Goal: Information Seeking & Learning: Check status

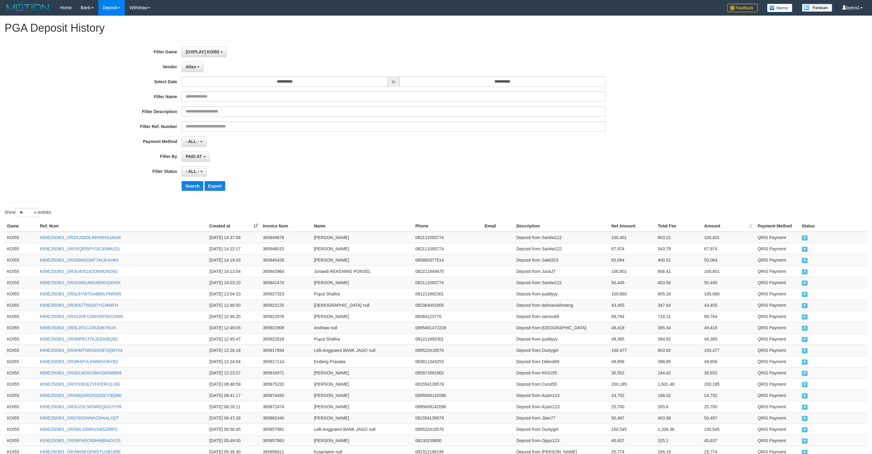
select select "**********"
select select "**"
click at [186, 185] on button "Search" at bounding box center [193, 186] width 22 height 10
click at [448, 168] on div "- ALL - SELECT ALL - ALL - SELECT STATUS PENDING/UNPAID PAID CANCELED EXPIRED" at bounding box center [394, 171] width 424 height 10
click at [570, 352] on td "Deposit from Xiaoyan12345" at bounding box center [562, 350] width 95 height 11
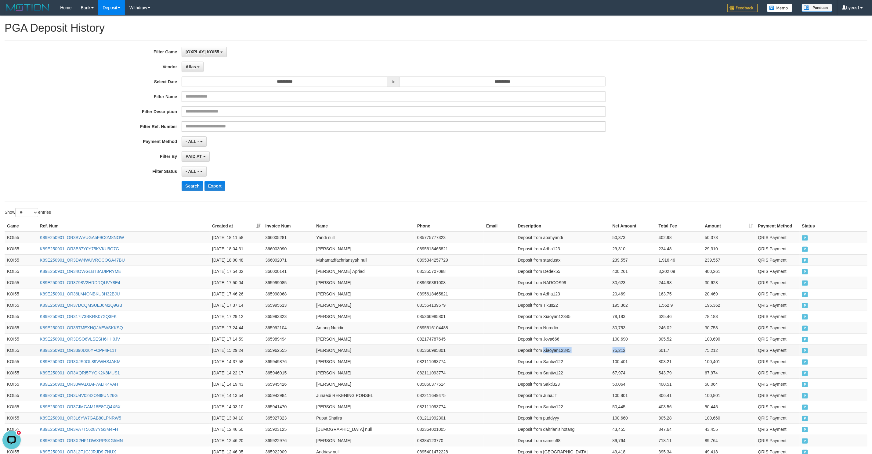
drag, startPoint x: 570, startPoint y: 352, endPoint x: 608, endPoint y: 352, distance: 38.1
click at [608, 352] on tr "KOI55 K89E250901_OR3390D20YFCPF4F11T 2025-09-01 15:29:24 365962555 Rendi Nursya…" at bounding box center [436, 350] width 862 height 11
copy tr "Xiaoyan12345 75,212"
click at [560, 340] on td "Deposit from Jova666" at bounding box center [562, 338] width 95 height 11
drag, startPoint x: 560, startPoint y: 340, endPoint x: 603, endPoint y: 340, distance: 43.3
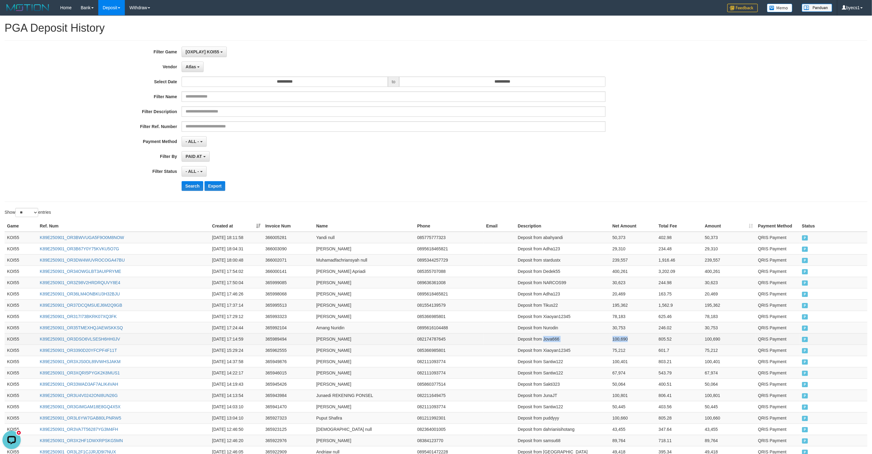
click at [603, 340] on tr "KOI55 K89E250901_OR3DSO6VLSESH6HH0JV 2025-09-01 17:14:59 365989494 Said Jaafar …" at bounding box center [436, 338] width 862 height 11
copy tr "Jova666 100,690"
click at [563, 330] on td "Deposit from Nurodin" at bounding box center [562, 327] width 95 height 11
drag, startPoint x: 563, startPoint y: 330, endPoint x: 604, endPoint y: 330, distance: 41.2
click at [604, 330] on tr "KOI55 K89E250901_OR35TMEXHQJAEWSKKSQ 2025-09-01 17:24:44 365992104 Amang Nuridi…" at bounding box center [436, 327] width 862 height 11
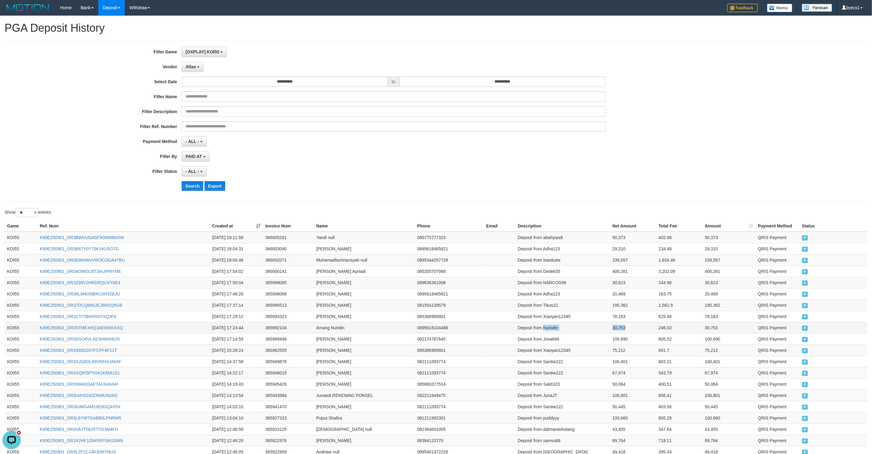
copy tr "Nurodin 30,753"
click at [564, 322] on td "Deposit from Xiaoyan12345" at bounding box center [562, 316] width 95 height 11
drag, startPoint x: 564, startPoint y: 322, endPoint x: 604, endPoint y: 322, distance: 40.0
click at [604, 322] on tr "KOI55 K89E250901_OR317I73BKRK07XQ3FK 2025-09-01 17:29:12 365993323 Rendi Nursya…" at bounding box center [436, 316] width 862 height 11
copy tr "Xiaoyan12345 78,183"
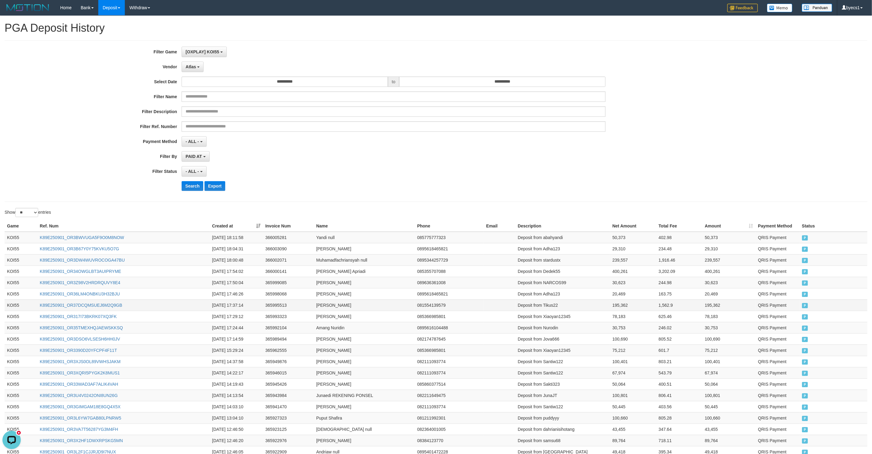
click at [559, 310] on td "Deposit from Tikus22" at bounding box center [562, 305] width 95 height 11
drag, startPoint x: 559, startPoint y: 310, endPoint x: 602, endPoint y: 310, distance: 42.1
click at [604, 310] on tr "KOI55 K89E250901_OR37DCQMSUEJ6M2Q9GB 2025-09-01 17:37:14 365995513 Ali Sulaiman…" at bounding box center [436, 305] width 862 height 11
copy tr "Tikus22 195,362"
click at [565, 297] on td "Deposit from Adha123" at bounding box center [562, 293] width 95 height 11
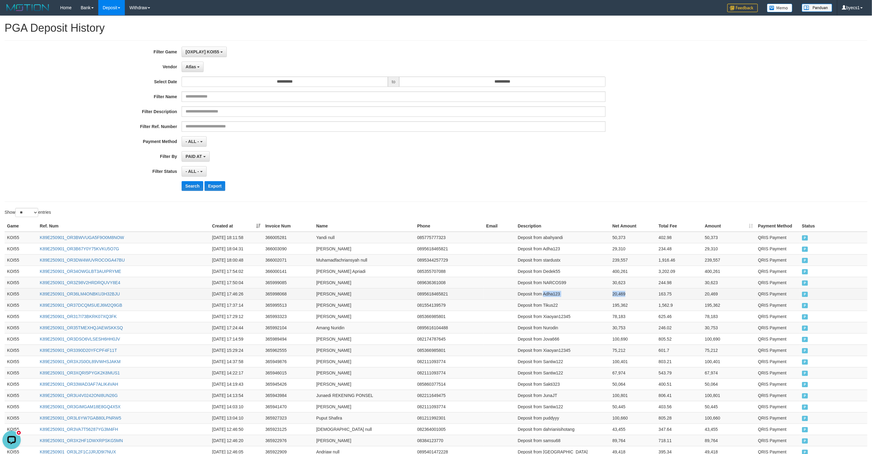
drag, startPoint x: 565, startPoint y: 297, endPoint x: 625, endPoint y: 295, distance: 60.5
click at [625, 295] on tr "KOI55 K89E250901_OR36LM4ONBKU3H32BJU 2025-09-01 17:46:26 365998068 Adhza Ibrahi…" at bounding box center [436, 293] width 862 height 11
copy tr "Adha123 20,469"
click at [560, 282] on td "Deposit from NARCOS99" at bounding box center [562, 282] width 95 height 11
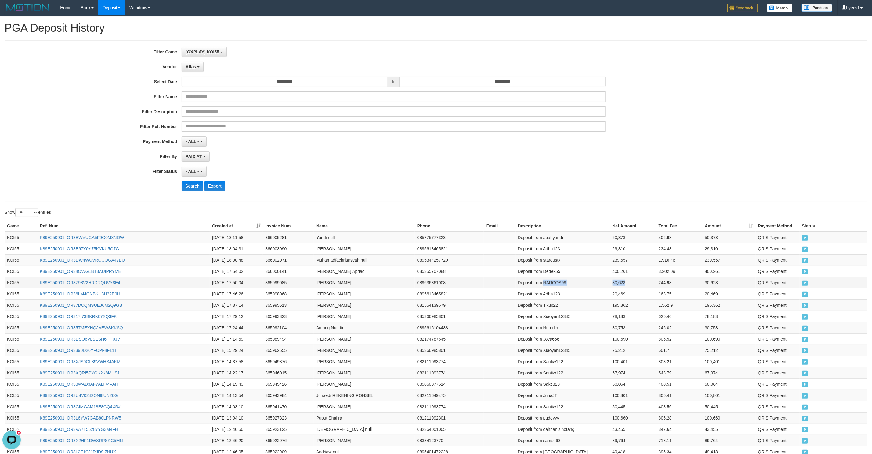
drag, startPoint x: 560, startPoint y: 282, endPoint x: 605, endPoint y: 283, distance: 44.5
click at [605, 283] on tr "KOI55 K89E250901_OR3Z98V2HRDRQUVY8E4 2025-09-01 17:50:04 365999085 Muhamad Apri…" at bounding box center [436, 282] width 862 height 11
copy tr "NARCOS99 30,623"
click at [555, 273] on td "Deposit from Dedek55" at bounding box center [562, 271] width 95 height 11
drag, startPoint x: 555, startPoint y: 273, endPoint x: 620, endPoint y: 271, distance: 65.3
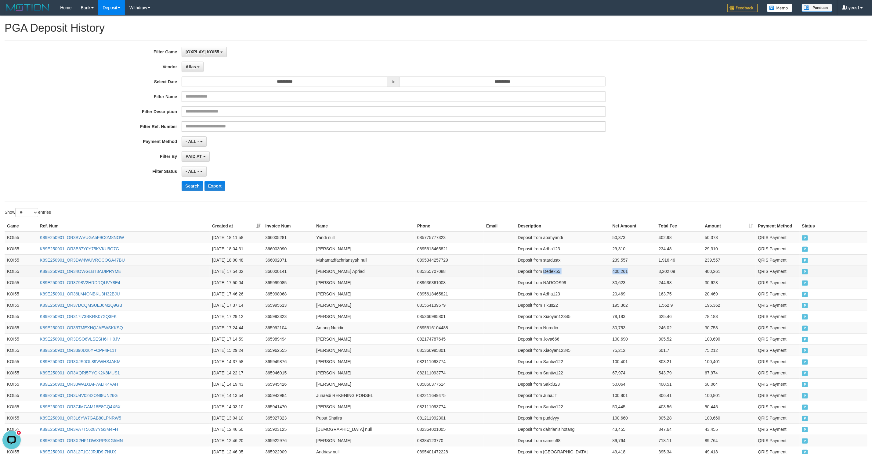
click at [620, 271] on tr "KOI55 K89E250901_OR34OWGLBT3AUIPRYME 2025-09-01 17:54:02 366000141 Dedek Apriad…" at bounding box center [436, 271] width 862 height 11
copy tr "Dedek55 400,261"
click at [565, 264] on td "Deposit from stardustx" at bounding box center [562, 259] width 95 height 11
drag, startPoint x: 565, startPoint y: 264, endPoint x: 154, endPoint y: 304, distance: 412.6
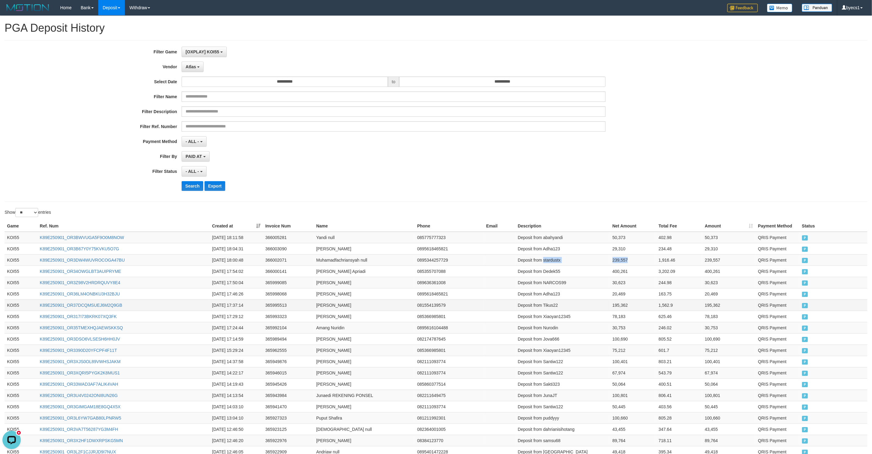
click at [604, 265] on tr "KOI55 K89E250901_OR3DW4WUVROCOGA47BU 2025-09-01 18:00:48 366002071 Muhamadfachr…" at bounding box center [436, 259] width 862 height 11
copy tr "stardustx 239,557"
click at [559, 247] on td "Deposit from Adha123" at bounding box center [562, 248] width 95 height 11
drag, startPoint x: 559, startPoint y: 247, endPoint x: 604, endPoint y: 247, distance: 44.8
click at [604, 247] on tr "KOI55 K89E250901_OR3B67Y0Y75KVKU5O7G 2025-09-01 18:04:31 366003090 Adhza Ibrahi…" at bounding box center [436, 248] width 862 height 11
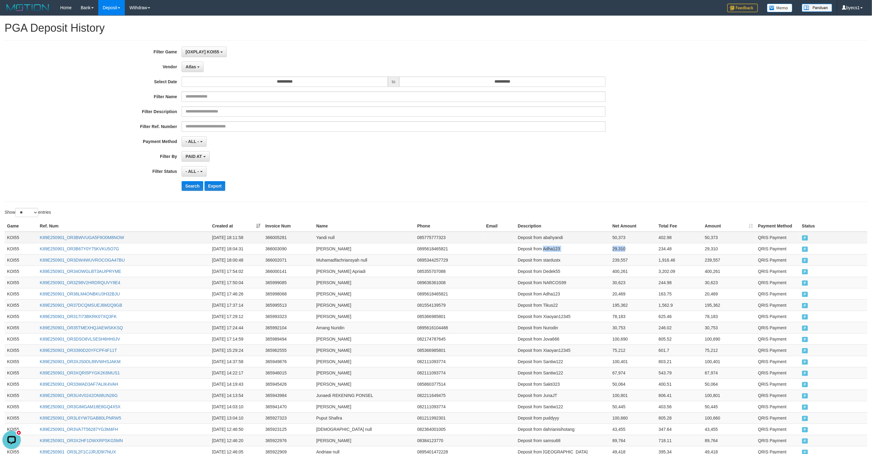
click at [563, 239] on td "Deposit from abahyandi" at bounding box center [562, 238] width 95 height 12
drag, startPoint x: 563, startPoint y: 239, endPoint x: 32, endPoint y: 320, distance: 536.9
click at [602, 239] on tr "KOI55 K89E250901_OR3BWVUGA5F9O0M8NOW 2025-09-01 18:11:58 366005281 Yandi null 0…" at bounding box center [436, 238] width 862 height 12
click at [194, 189] on button "Search" at bounding box center [193, 186] width 22 height 10
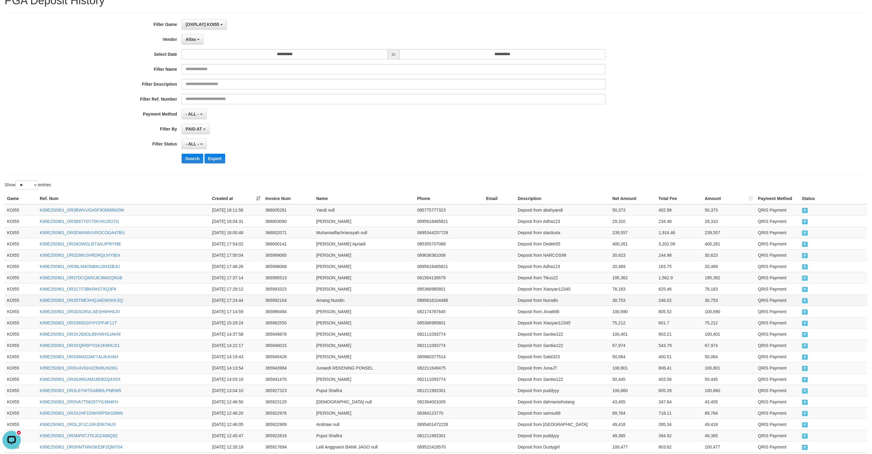
scroll to position [126, 0]
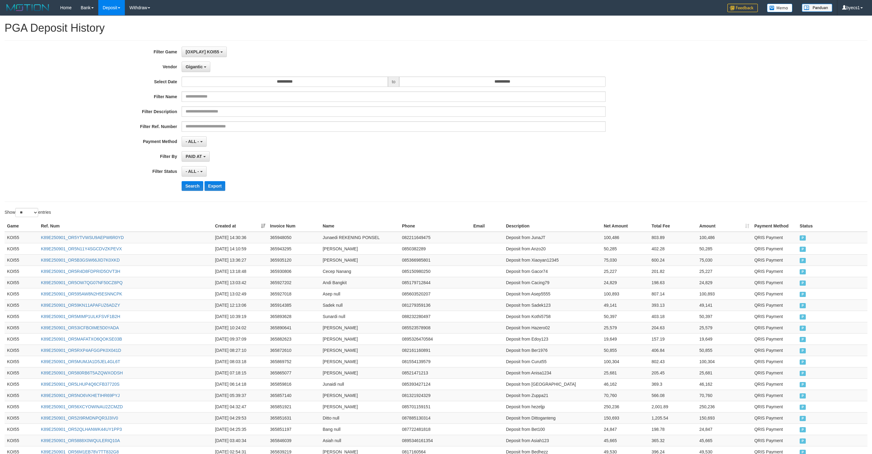
select select "**********"
select select "**"
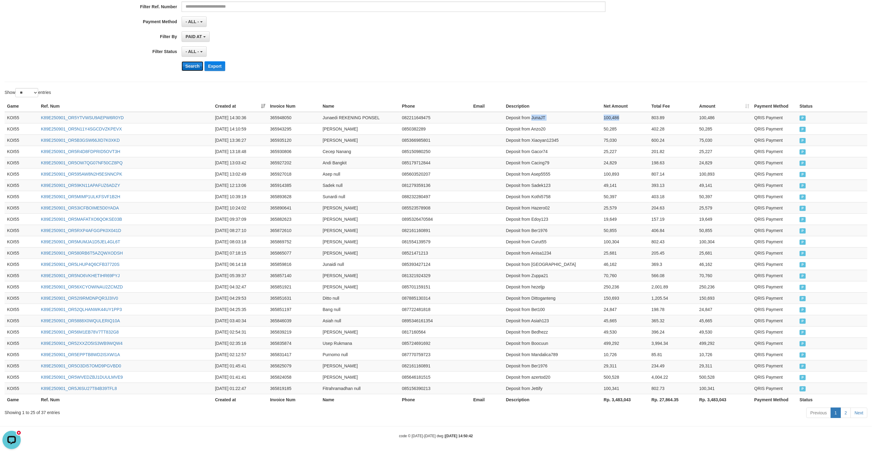
scroll to position [5, 0]
click at [192, 61] on button "Search" at bounding box center [193, 66] width 22 height 10
click at [485, 61] on div "Search Export" at bounding box center [454, 66] width 545 height 10
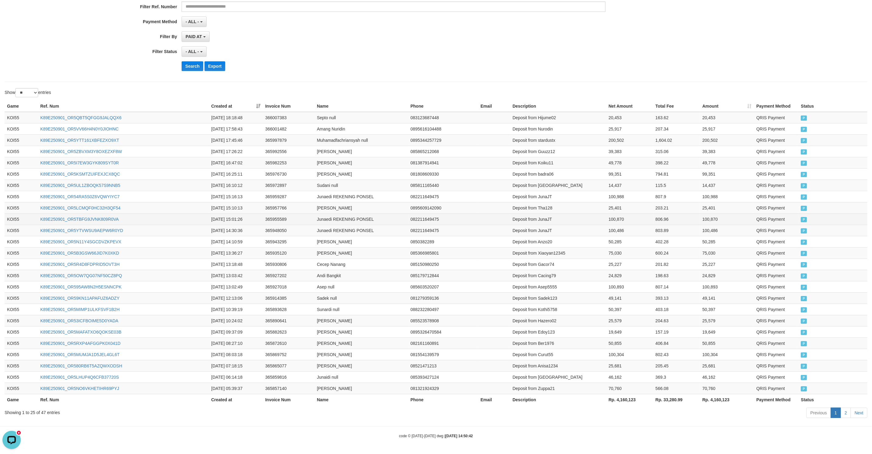
click at [573, 214] on td "Deposit from JunaJT" at bounding box center [558, 219] width 96 height 11
click at [561, 214] on td "Deposit from JunaJT" at bounding box center [558, 219] width 96 height 11
drag, startPoint x: 561, startPoint y: 212, endPoint x: 602, endPoint y: 213, distance: 41.2
click at [602, 214] on tr "KOI55 K89E250901_OR5TBFG9JVNK809R0VA 2025-09-01 15:01:26 365955589 Junaedi REKE…" at bounding box center [436, 219] width 862 height 11
copy tr "JunaJT 100,870"
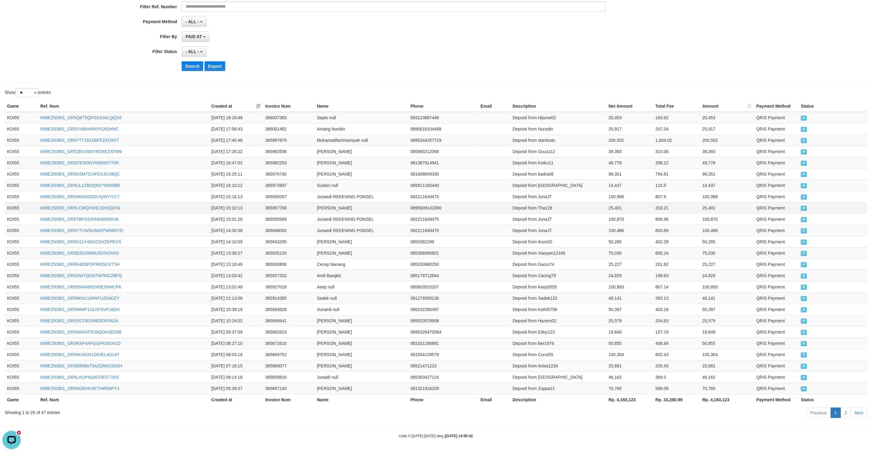
click at [562, 205] on td "Deposit from Tha128" at bounding box center [558, 207] width 96 height 11
drag, startPoint x: 562, startPoint y: 205, endPoint x: 623, endPoint y: 203, distance: 60.4
click at [623, 203] on tr "KOI55 K89E250901_OR5LCMQF0HC32H3QF54 2025-09-01 15:10:13 365957766 Gita Bella 0…" at bounding box center [436, 207] width 862 height 11
copy tr "Tha128 25,401"
click at [562, 194] on td "Deposit from JunaJT" at bounding box center [558, 196] width 96 height 11
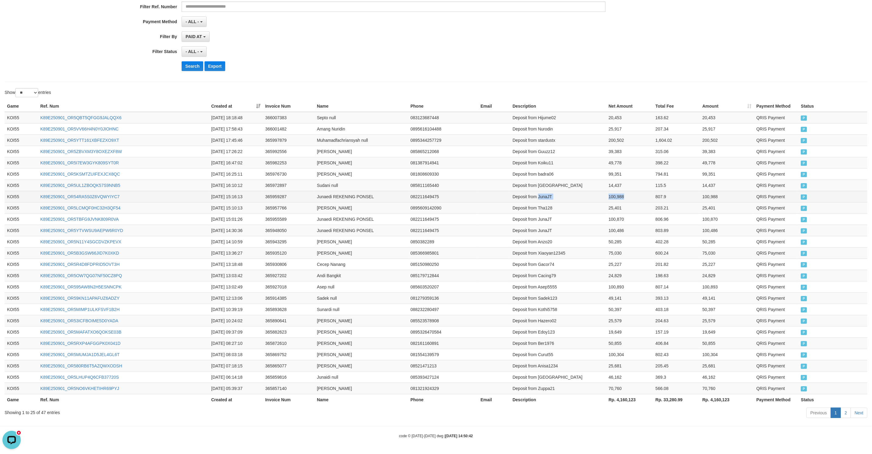
drag, startPoint x: 562, startPoint y: 194, endPoint x: 610, endPoint y: 195, distance: 48.5
click at [610, 195] on tr "KOI55 K89E250901_OR54RA5S0Z6VQWYIYC7 2025-09-01 15:16:13 365959287 Junaedi REKE…" at bounding box center [436, 196] width 862 height 11
copy tr "JunaJT 100,988"
click at [561, 180] on td "Deposit from Iswantara84" at bounding box center [558, 185] width 96 height 11
drag, startPoint x: 561, startPoint y: 178, endPoint x: 610, endPoint y: 179, distance: 49.4
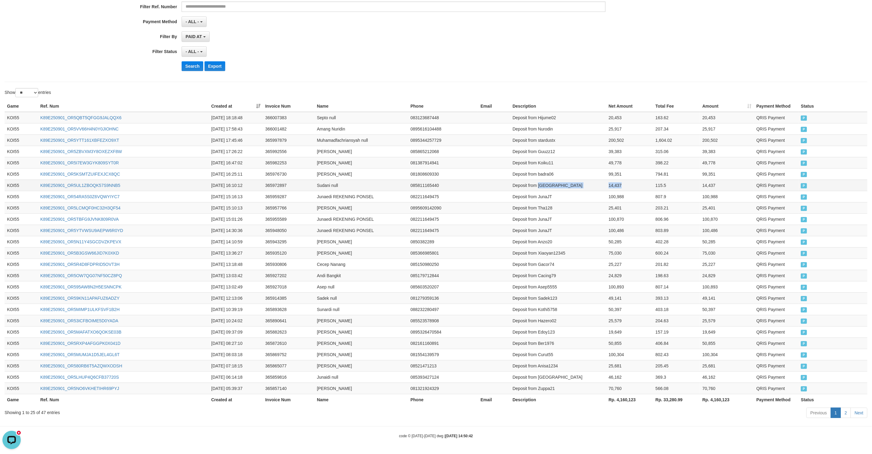
click at [610, 180] on tr "KOI55 K89E250901_OR5UL1ZBOQK57S9NNB5 2025-09-01 16:10:12 365972897 Sudani null …" at bounding box center [436, 185] width 862 height 11
copy tr "Iswantara84 14,437"
click at [566, 171] on td "Deposit from badra06" at bounding box center [558, 173] width 96 height 11
drag, startPoint x: 566, startPoint y: 171, endPoint x: 465, endPoint y: 210, distance: 108.4
click at [603, 171] on tr "KOI55 K89E250901_OR5KSMTZUIFEXJCX8QC 2025-09-01 16:25:11 365976730 Jajat Sudraj…" at bounding box center [436, 173] width 862 height 11
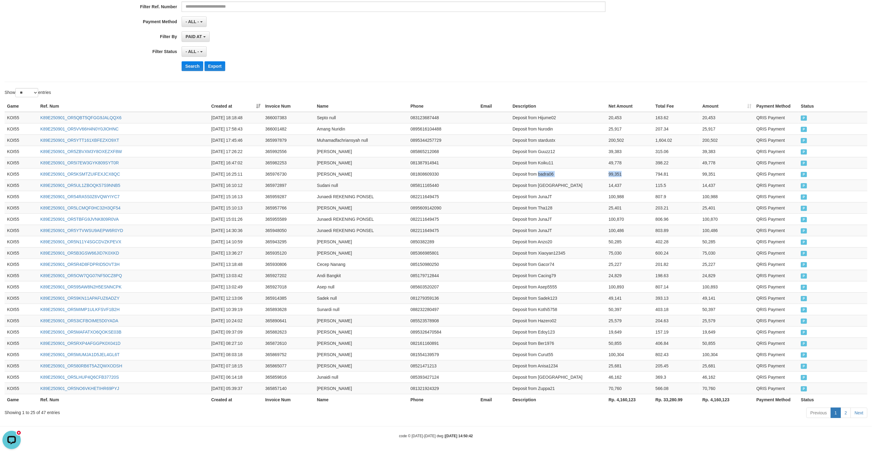
copy tr "badra06 99,351"
click at [566, 159] on td "Deposit from Koiku11" at bounding box center [558, 162] width 96 height 11
drag, startPoint x: 566, startPoint y: 159, endPoint x: 597, endPoint y: 158, distance: 30.8
click at [597, 158] on tr "KOI55 K89E250901_OR5I7EW3GYK809SYT0R 2025-09-01 16:47:02 365982253 Iman Budiman…" at bounding box center [436, 162] width 862 height 11
copy tr "Koiku11 49,778"
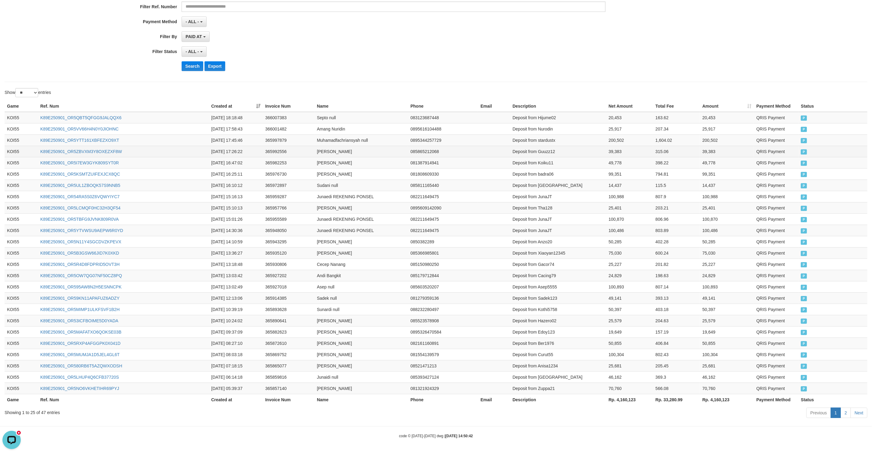
click at [560, 149] on td "Deposit from Guuzz12" at bounding box center [558, 151] width 96 height 11
drag, startPoint x: 560, startPoint y: 149, endPoint x: 611, endPoint y: 146, distance: 50.4
click at [611, 146] on tr "KOI55 K89E250901_OR5ZBVXM3Y8OXEZXF8W 2025-09-01 17:26:22 365992556 Agus Riyanto…" at bounding box center [436, 151] width 862 height 11
copy tr "Guuzz12 39,383"
click at [567, 139] on td "Deposit from stardustx" at bounding box center [558, 140] width 96 height 11
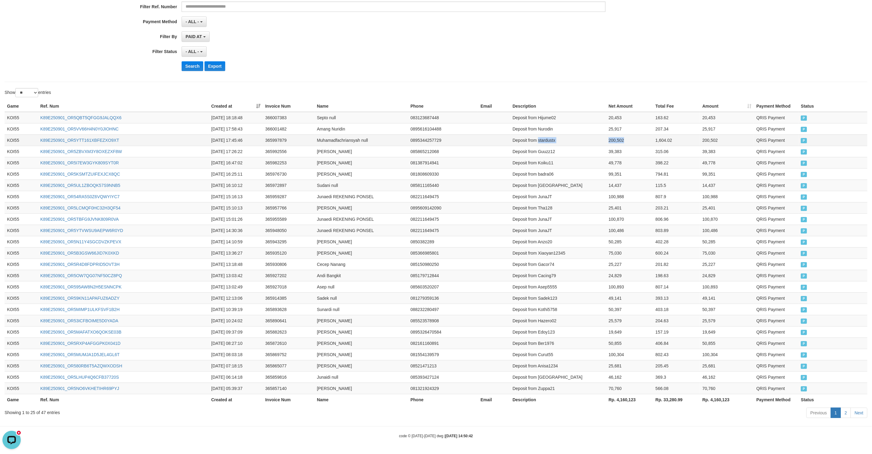
drag, startPoint x: 567, startPoint y: 139, endPoint x: 607, endPoint y: 137, distance: 39.4
click at [607, 137] on tr "KOI55 K89E250901_OR5YTT161XBFEZXO9XT 2025-09-01 17:45:46 365997879 Muhamadfachr…" at bounding box center [436, 140] width 862 height 11
copy tr "stardustx 200,502"
click at [563, 126] on td "Deposit from Nurodin" at bounding box center [558, 128] width 96 height 11
drag, startPoint x: 563, startPoint y: 126, endPoint x: 634, endPoint y: 125, distance: 70.5
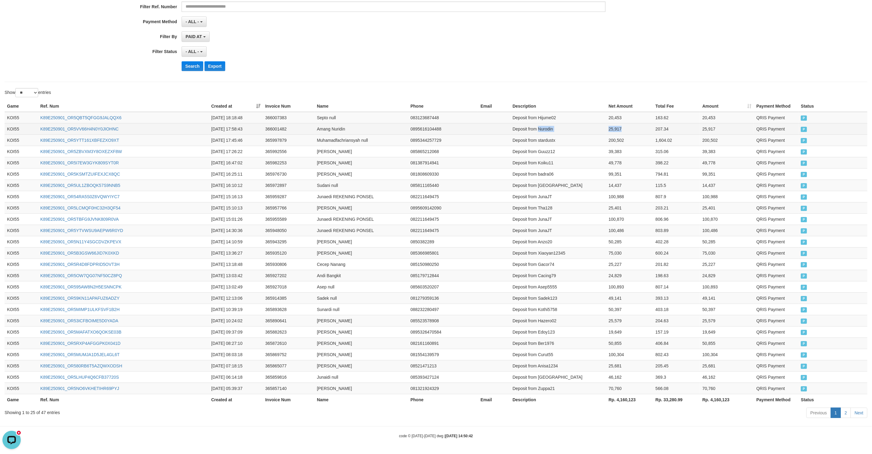
click at [634, 125] on tr "KOI55 K89E250901_OR5VV66H4N0Y0JIOHNC 2025-09-01 17:58:43 366001482 Amang Nuridi…" at bounding box center [436, 128] width 862 height 11
copy tr "Nurodin 25,917"
click at [570, 114] on td "Deposit from Hijume02" at bounding box center [558, 118] width 96 height 12
drag, startPoint x: 570, startPoint y: 114, endPoint x: 600, endPoint y: 115, distance: 30.2
click at [601, 115] on tr "KOI55 K89E250901_OR5QBT5QFGG9JALQQX6 2025-09-01 18:18:48 366007383 Septo null 0…" at bounding box center [436, 118] width 862 height 12
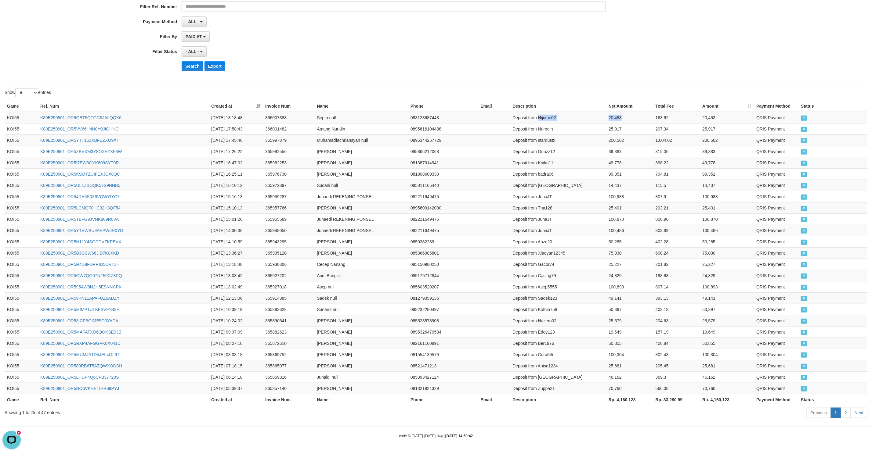
copy tr "Hijume02 20,453"
click at [198, 62] on button "Search" at bounding box center [193, 66] width 22 height 10
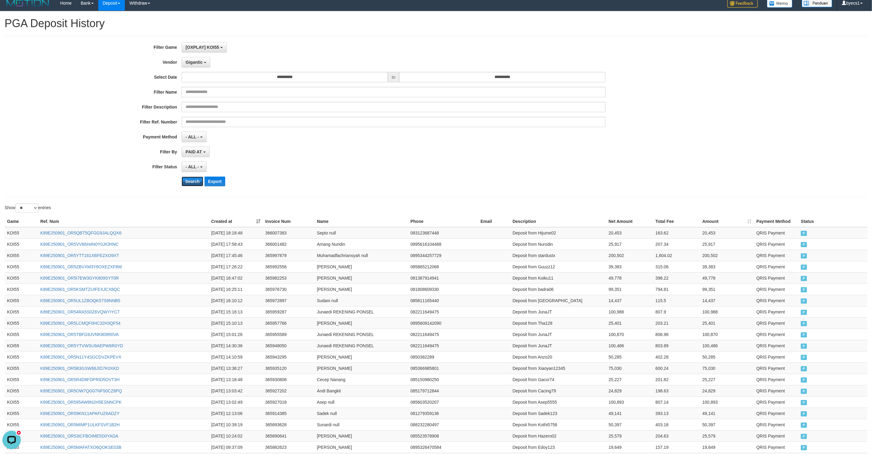
scroll to position [0, 0]
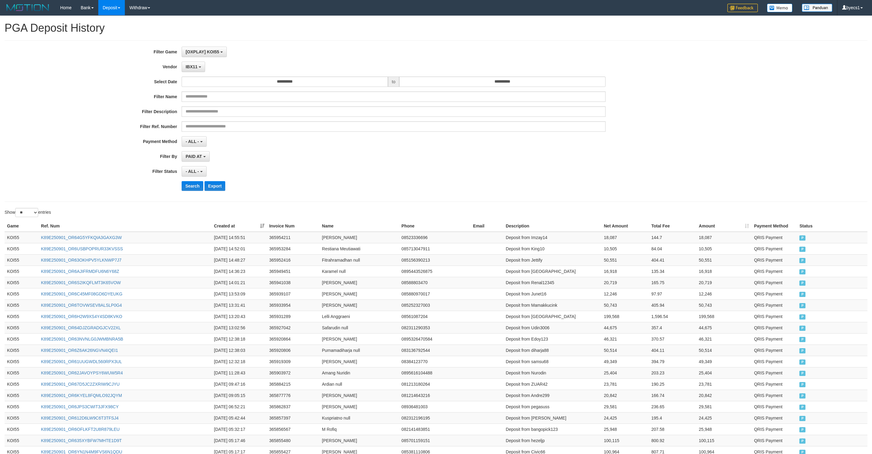
select select "**********"
select select "**"
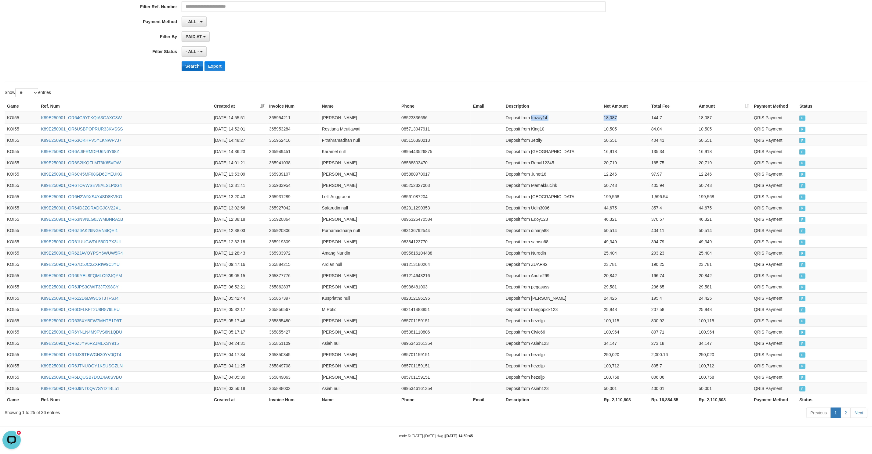
scroll to position [5, 0]
click at [191, 61] on button "Search" at bounding box center [193, 66] width 22 height 10
click at [415, 52] on div "- ALL - SELECT ALL - ALL - SELECT STATUS PENDING/UNPAID PAID CANCELED EXPIRED" at bounding box center [394, 51] width 424 height 10
click at [559, 204] on td "Deposit from Jingkontod22" at bounding box center [553, 207] width 98 height 11
drag, startPoint x: 559, startPoint y: 204, endPoint x: 594, endPoint y: 200, distance: 35.6
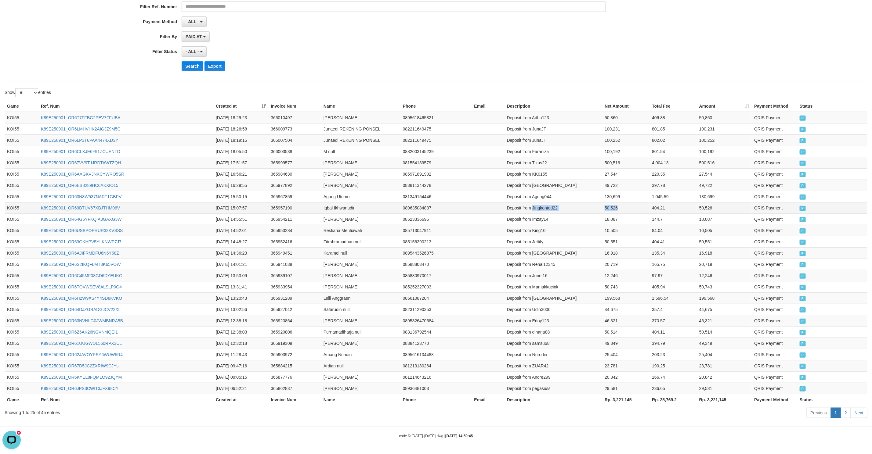
click at [594, 202] on tr "KOI55 K89E250901_OR69BTUV67XBJTHM06V 2025-09-01 15:07:57 365957190 Iqbal Ikhwan…" at bounding box center [436, 207] width 862 height 11
copy tr "Jingkontod22 50,526"
click at [554, 192] on td "Deposit from Agung044" at bounding box center [553, 196] width 98 height 11
drag, startPoint x: 554, startPoint y: 192, endPoint x: 591, endPoint y: 192, distance: 36.9
click at [595, 191] on tr "KOI55 K89E250901_OR63N8W537NART1GBPV 2025-09-01 15:50:15 365967859 Agung Utomo …" at bounding box center [436, 196] width 862 height 11
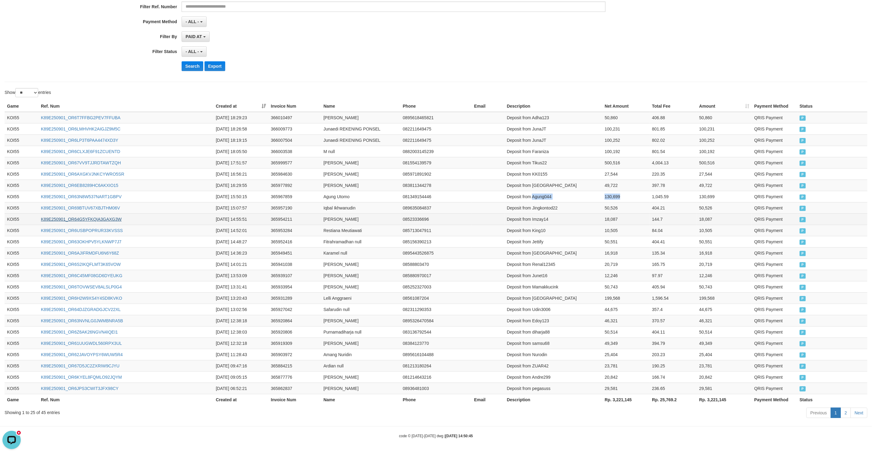
copy tr "Agung044 130,699"
click at [553, 181] on td "Deposit from Bollow" at bounding box center [553, 185] width 98 height 11
drag, startPoint x: 553, startPoint y: 181, endPoint x: 595, endPoint y: 182, distance: 42.1
click at [595, 182] on tr "KOI55 K89E250901_OR6EB8289HC6AKXIO15 2025-09-01 16:29:55 365977892 Alfian Rachm…" at bounding box center [436, 185] width 862 height 11
copy tr "Bollow 49,722"
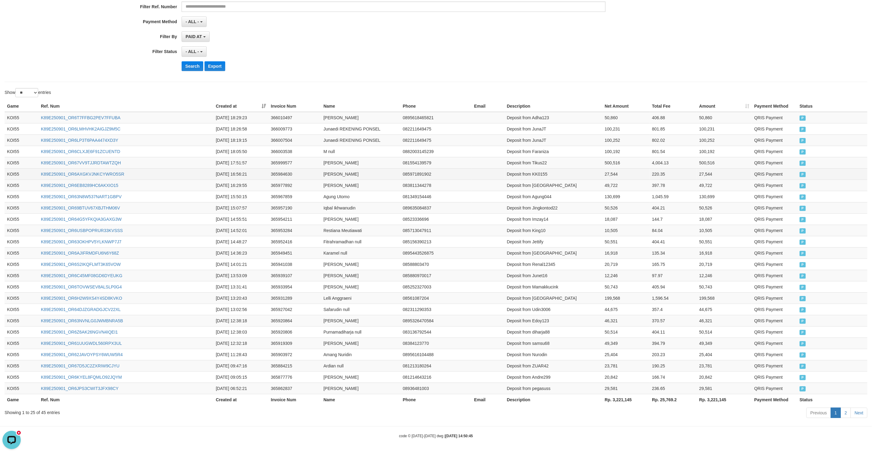
click at [550, 169] on td "Deposit from KK0155" at bounding box center [553, 173] width 98 height 11
drag, startPoint x: 558, startPoint y: 169, endPoint x: 590, endPoint y: 170, distance: 32.7
click at [590, 170] on tr "KOI55 K89E250901_OR6AXGKVJNKCYWRO5SR 2025-09-01 16:56:21 365984630 Chairul Anwa…" at bounding box center [436, 173] width 862 height 11
copy tr "KK0155 27,544"
click at [556, 159] on td "Deposit from Tikus22" at bounding box center [553, 162] width 98 height 11
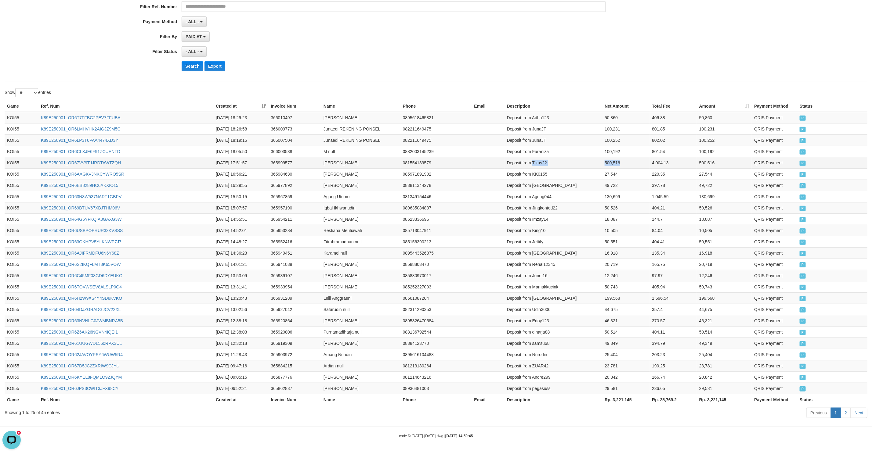
drag, startPoint x: 556, startPoint y: 159, endPoint x: 273, endPoint y: 221, distance: 290.2
click at [616, 164] on tr "KOI55 K89E250901_OR67VV9TJJRDTAWTZQH 2025-09-01 17:51:57 365999577 Ali Sulaiman…" at bounding box center [436, 162] width 862 height 11
copy tr "Tikus22 500,516"
click at [558, 148] on td "Deposit from Faraniza" at bounding box center [553, 151] width 98 height 11
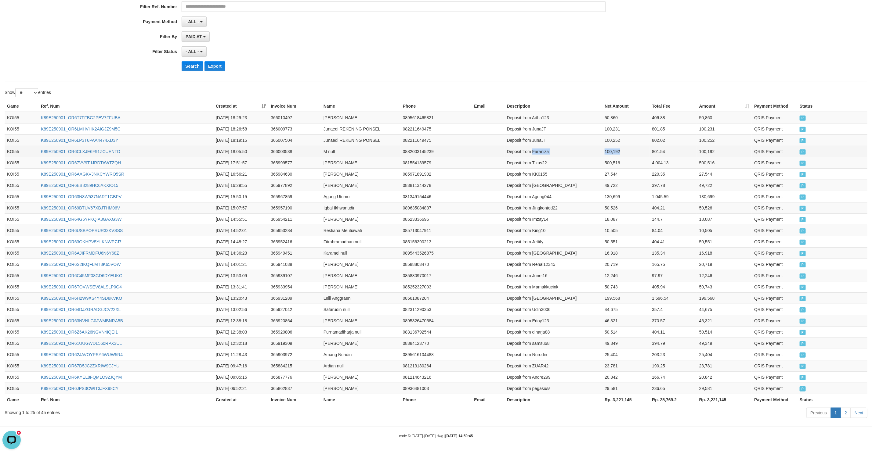
drag, startPoint x: 558, startPoint y: 148, endPoint x: 589, endPoint y: 149, distance: 31.8
click at [591, 148] on tr "KOI55 K89E250901_OR6CLXJE6F91ZCUENTD 2025-09-01 18:05:50 366003538 M null 08820…" at bounding box center [436, 151] width 862 height 11
click at [555, 135] on td "Deposit from JunaJT" at bounding box center [553, 140] width 98 height 11
drag, startPoint x: 555, startPoint y: 135, endPoint x: 609, endPoint y: 136, distance: 54.0
click at [609, 136] on tr "KOI55 K89E250901_OR6LP3T6PAA4474XD3Y 2025-09-01 18:19:15 366007504 Junaedi REKE…" at bounding box center [436, 140] width 862 height 11
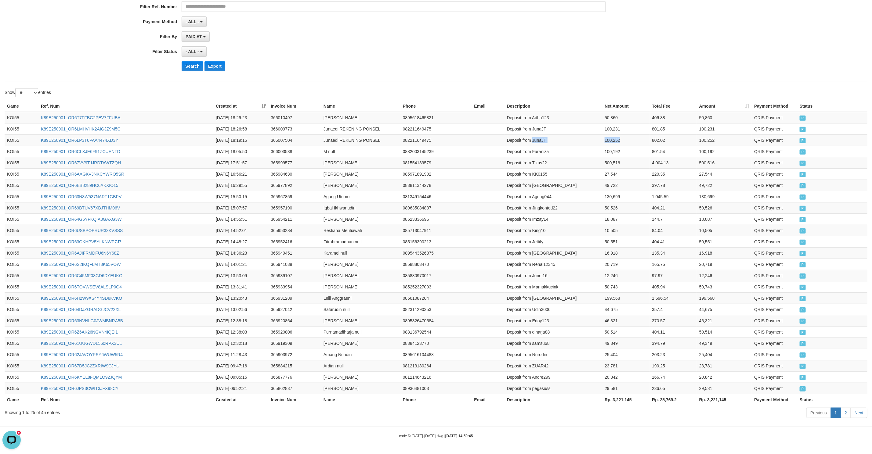
copy tr "JunaJT 100,252"
click at [551, 124] on td "Deposit from JunaJT" at bounding box center [553, 128] width 98 height 11
drag, startPoint x: 551, startPoint y: 124, endPoint x: 594, endPoint y: 124, distance: 43.3
click at [594, 124] on tr "KOI55 K89E250901_OR6LMHVHK2AIGJZ9M5C 2025-09-01 18:26:58 366009773 Junaedi REKE…" at bounding box center [436, 128] width 862 height 11
copy tr "JunaJT 100,231"
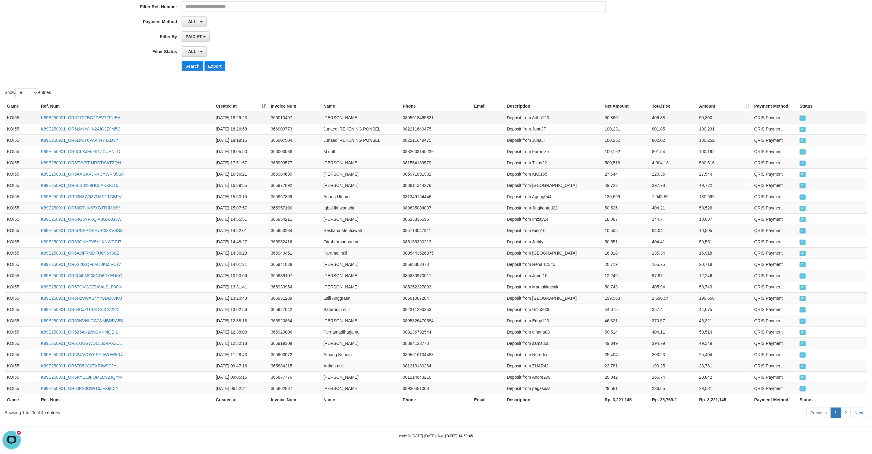
click at [556, 113] on td "Deposit from Adha123" at bounding box center [553, 118] width 98 height 12
drag, startPoint x: 556, startPoint y: 113, endPoint x: 592, endPoint y: 113, distance: 36.9
click at [592, 113] on tr "KOI55 K89E250901_OR6T7FFBG2PEV7FFUBA 2025-09-01 18:29:23 366010497 Adhza Ibrahi…" at bounding box center [436, 118] width 862 height 12
copy tr "Adha123 50,860"
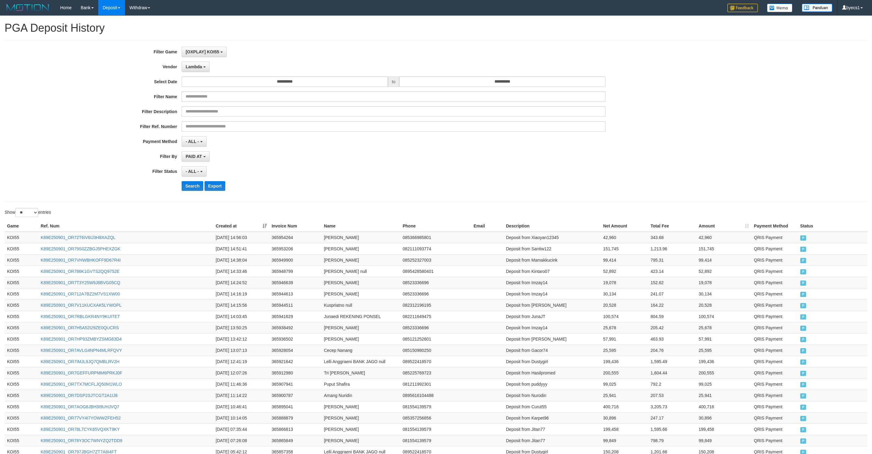
select select "**********"
select select "**"
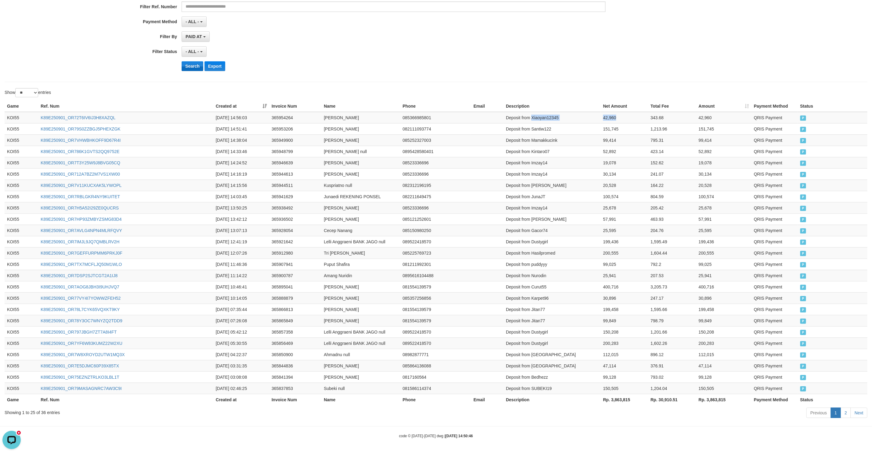
scroll to position [5, 0]
click at [196, 61] on button "Search" at bounding box center [193, 66] width 22 height 10
click at [488, 61] on div "Search Export" at bounding box center [454, 66] width 545 height 10
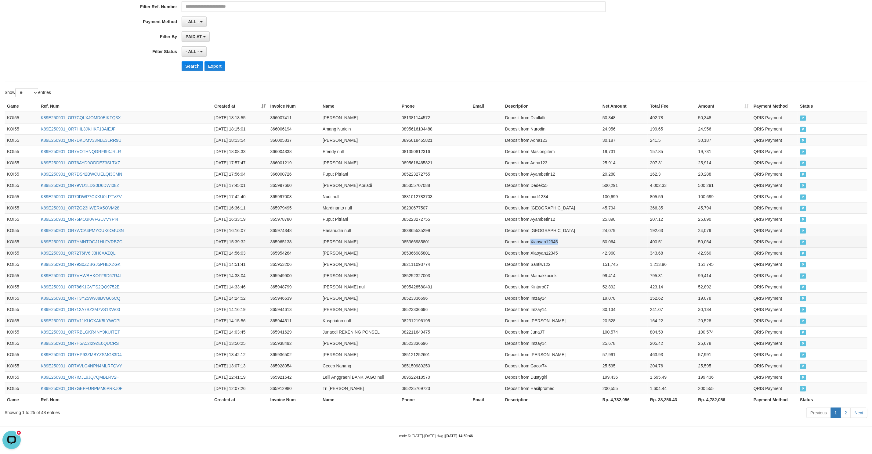
click at [547, 236] on td "Deposit from Xiaoyan12345" at bounding box center [550, 241] width 97 height 11
drag, startPoint x: 547, startPoint y: 229, endPoint x: 585, endPoint y: 225, distance: 38.3
click at [585, 236] on tr "KOI55 K89E250901_OR7YMNTOGJ1HLFVRBZC [DATE] 15:39:32 365965138 Rendi Nursyafei …" at bounding box center [436, 241] width 862 height 11
click at [549, 225] on td "Deposit from [GEOGRAPHIC_DATA]" at bounding box center [550, 230] width 97 height 11
drag, startPoint x: 549, startPoint y: 217, endPoint x: 581, endPoint y: 215, distance: 32.1
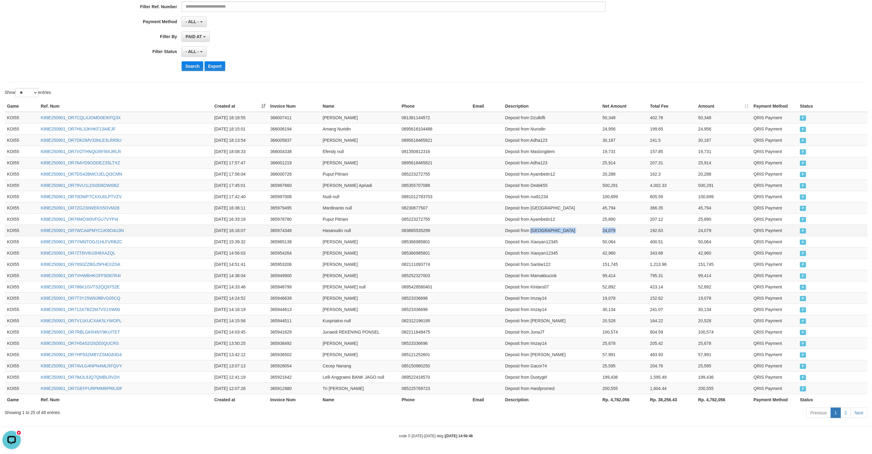
click at [581, 225] on tr "KOI55 K89E250901_OR7WCA4PMYCUK6O4U3N [DATE] 16:16:07 365974348 Hasanudin null 0…" at bounding box center [436, 230] width 862 height 11
copy tr "Pahrizal 24,079"
click at [549, 214] on td "Deposit from Ayambetin12" at bounding box center [550, 219] width 97 height 11
drag, startPoint x: 549, startPoint y: 207, endPoint x: 590, endPoint y: 205, distance: 41.2
click at [590, 214] on tr "KOI55 K89E250901_OR76MO3I0VFGU7VYPI4 [DATE] 16:33:19 365978780 Puput Pitriani 0…" at bounding box center [436, 219] width 862 height 11
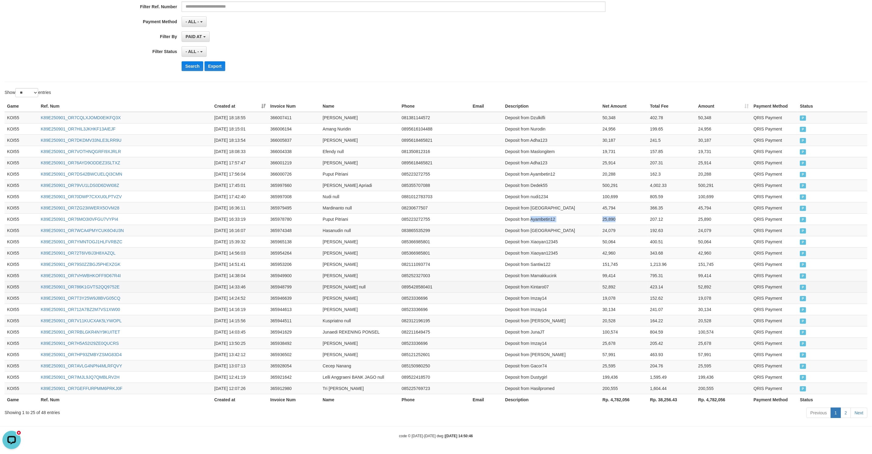
copy tr "Ayambetin12 25,890"
click at [550, 202] on td "Deposit from [GEOGRAPHIC_DATA]" at bounding box center [550, 207] width 97 height 11
drag, startPoint x: 550, startPoint y: 192, endPoint x: 583, endPoint y: 191, distance: 33.3
click at [583, 202] on tr "KOI55 K89E250901_OR7ZG23IIWERX5OVM28 [DATE] 16:36:11 365979495 Mardinanto null …" at bounding box center [436, 207] width 862 height 11
copy tr "Morgan01 45,794"
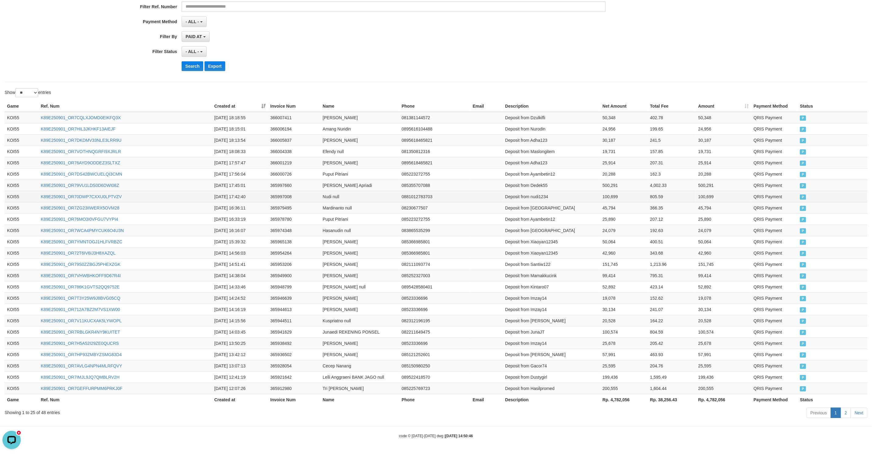
click at [545, 191] on td "Deposit from nudi1234" at bounding box center [550, 196] width 97 height 11
drag, startPoint x: 545, startPoint y: 182, endPoint x: 585, endPoint y: 181, distance: 39.4
click at [585, 191] on tr "KOI55 K89E250901_OR70DWP7CXXU0LPTVZV [DATE] 17:42:40 365997008 Nudi null 088101…" at bounding box center [436, 196] width 862 height 11
copy tr "nudi1234 100,699"
click at [546, 180] on td "Deposit from Dedek55" at bounding box center [550, 185] width 97 height 11
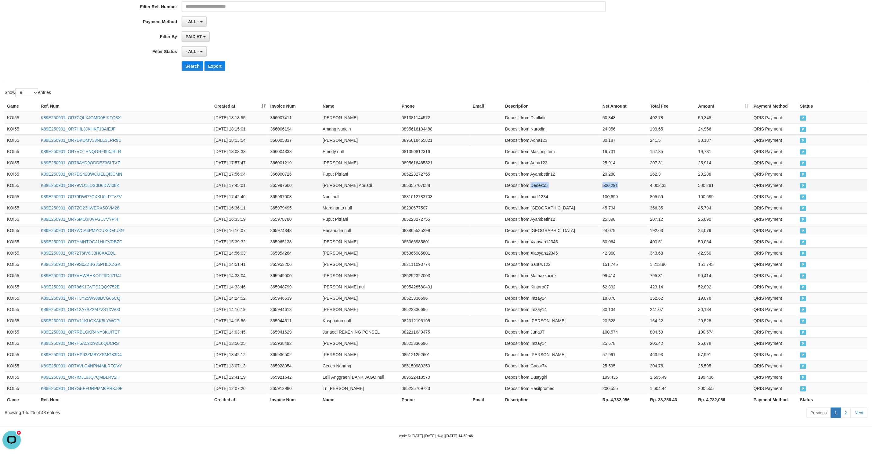
drag, startPoint x: 546, startPoint y: 172, endPoint x: 584, endPoint y: 171, distance: 38.4
click at [584, 180] on tr "KOI55 K89E250901_OR79VU1LDS0D6DWI08Z [DATE] 17:45:01 365997660 [PERSON_NAME] Ap…" at bounding box center [436, 185] width 862 height 11
copy tr "Dedek55 500,291"
click at [556, 168] on td "Deposit from Ayambetin12" at bounding box center [550, 173] width 97 height 11
drag, startPoint x: 556, startPoint y: 159, endPoint x: 587, endPoint y: 159, distance: 31.1
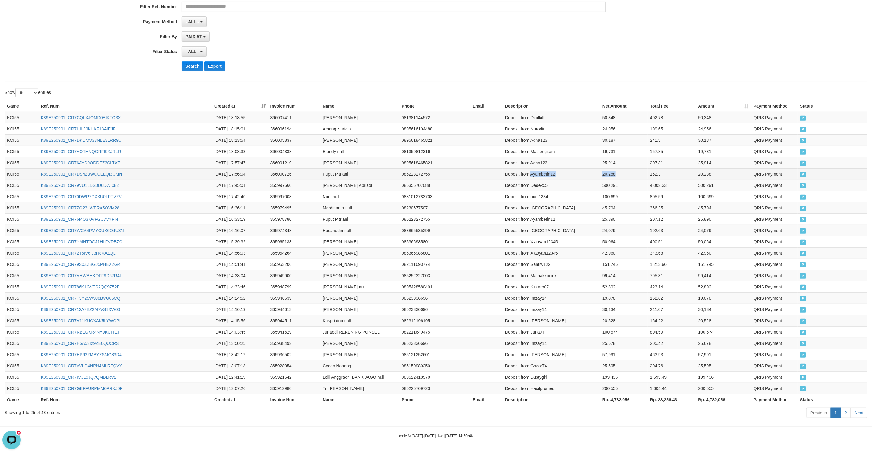
click at [588, 168] on tr "KOI55 K89E250901_OR7DS42BWCUELQI3CMN [DATE] 17:56:04 366000726 Puput Pitriani 0…" at bounding box center [436, 173] width 862 height 11
copy tr "Ayambetin12 20,288"
click at [549, 157] on td "Deposit from Adha123" at bounding box center [550, 162] width 97 height 11
drag, startPoint x: 549, startPoint y: 148, endPoint x: 579, endPoint y: 149, distance: 30.2
click at [579, 157] on td "Deposit from Adha123" at bounding box center [550, 162] width 97 height 11
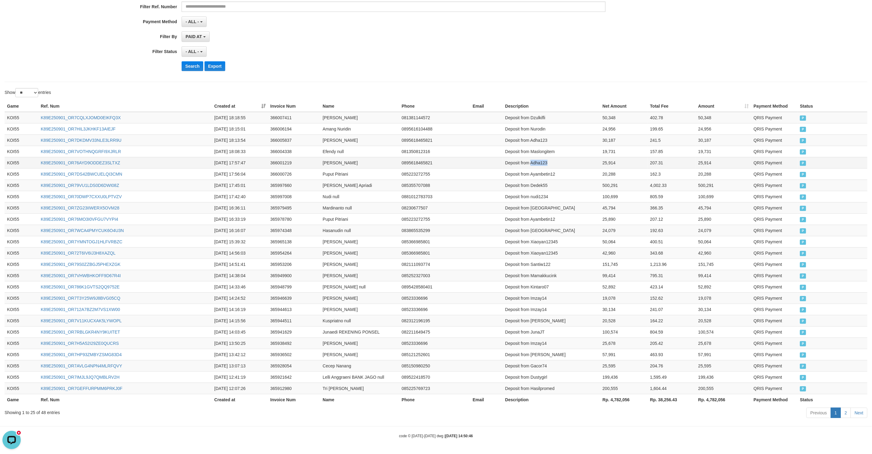
click at [579, 157] on td "Deposit from Adha123" at bounding box center [550, 162] width 97 height 11
click at [600, 157] on td "25,914" at bounding box center [624, 162] width 48 height 11
drag, startPoint x: 592, startPoint y: 147, endPoint x: 553, endPoint y: 147, distance: 39.4
click at [553, 157] on tr "KOI55 K89E250901_OR76AYD9ODDEZ3SLTXZ [DATE] 17:57:47 366001219 [PERSON_NAME] 08…" at bounding box center [436, 162] width 862 height 11
copy tr "Adha123 25,914"
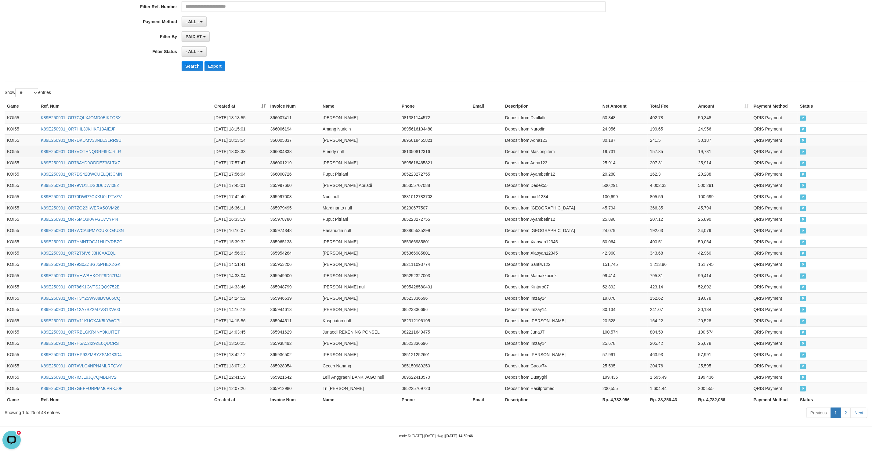
click at [554, 146] on td "Deposit from Maslongitem" at bounding box center [550, 151] width 97 height 11
drag, startPoint x: 554, startPoint y: 137, endPoint x: 588, endPoint y: 136, distance: 34.8
click at [588, 146] on tr "KOI55 K89E250901_OR7VOTHNQGRFI9XJRLR [DATE] 18:08:33 366004338 Efendy null 0813…" at bounding box center [436, 151] width 862 height 11
copy tr "Maslongitem 19,731"
click at [550, 135] on td "Deposit from Adha123" at bounding box center [550, 140] width 97 height 11
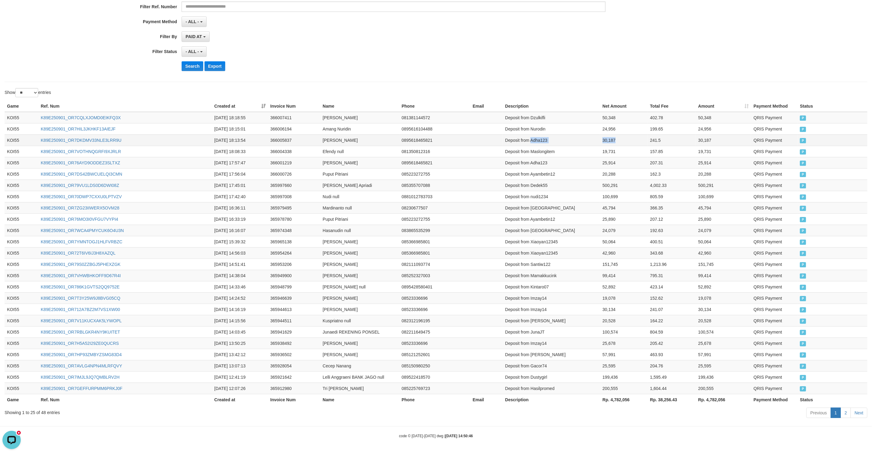
drag, startPoint x: 550, startPoint y: 126, endPoint x: 584, endPoint y: 124, distance: 33.6
click at [584, 135] on tr "KOI55 K89E250901_OR7DKDMV33NLE3LRR9U [DATE] 18:13:54 366005837 [PERSON_NAME] 08…" at bounding box center [436, 140] width 862 height 11
copy tr "Adha123 30,187"
click at [549, 123] on td "Deposit from Nurodin" at bounding box center [550, 128] width 97 height 11
drag, startPoint x: 549, startPoint y: 110, endPoint x: 581, endPoint y: 109, distance: 32.0
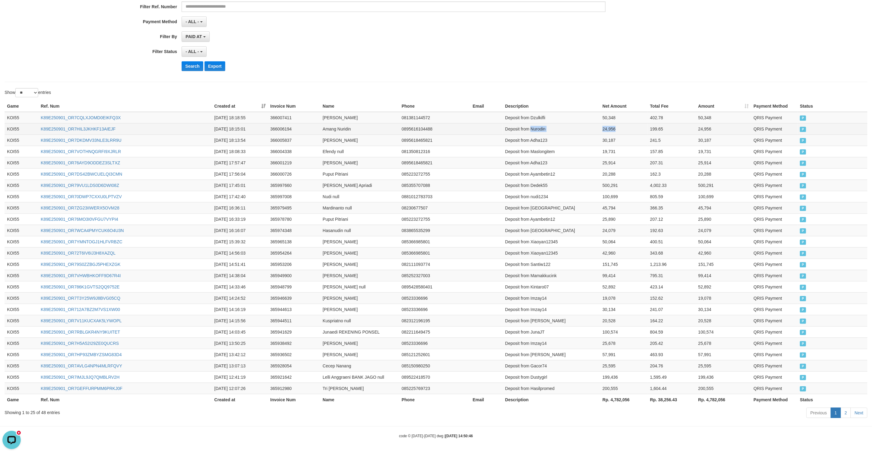
click at [581, 123] on tr "KOI55 K89E250901_OR7HIL3JKHKF13AIEJF [DATE] 18:15:01 366006194 Amang Nuridin 08…" at bounding box center [436, 128] width 862 height 11
copy tr "Nurodin 24,956"
click at [544, 112] on td "Deposit from Dzulkifli" at bounding box center [550, 118] width 97 height 12
drag, startPoint x: 544, startPoint y: 100, endPoint x: 591, endPoint y: 102, distance: 47.0
click at [591, 112] on tr "KOI55 K89E250901_OR7CQLXJOMD0EIKFQ3X [DATE] 18:18:55 366007411 [PERSON_NAME] 08…" at bounding box center [436, 118] width 862 height 12
